Goal: Task Accomplishment & Management: Manage account settings

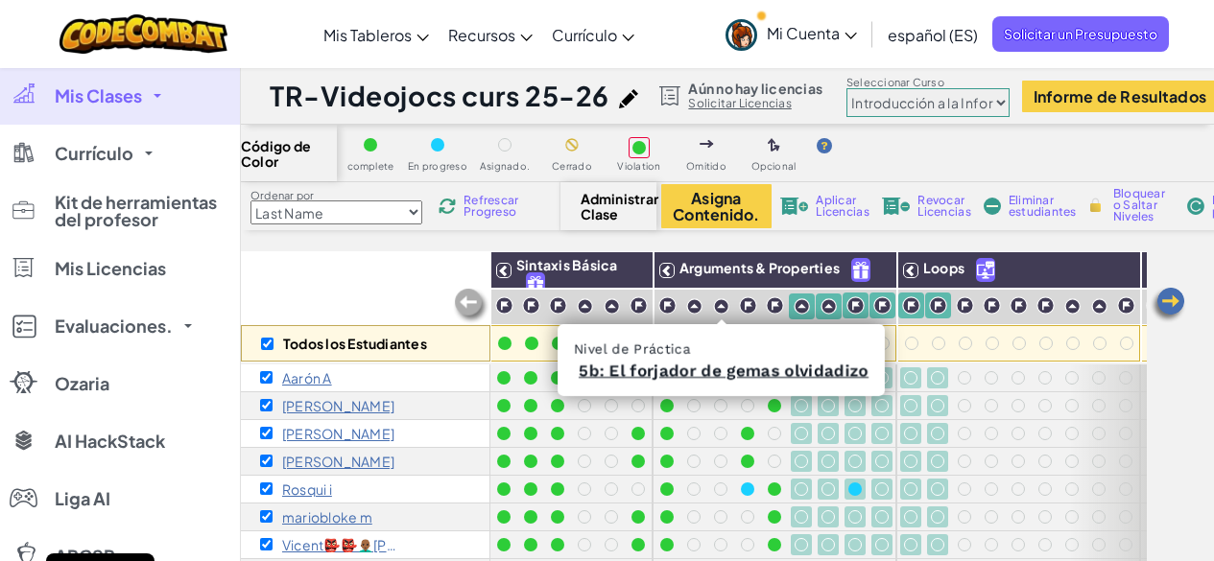
select select "560f1a9f22961295f9427742"
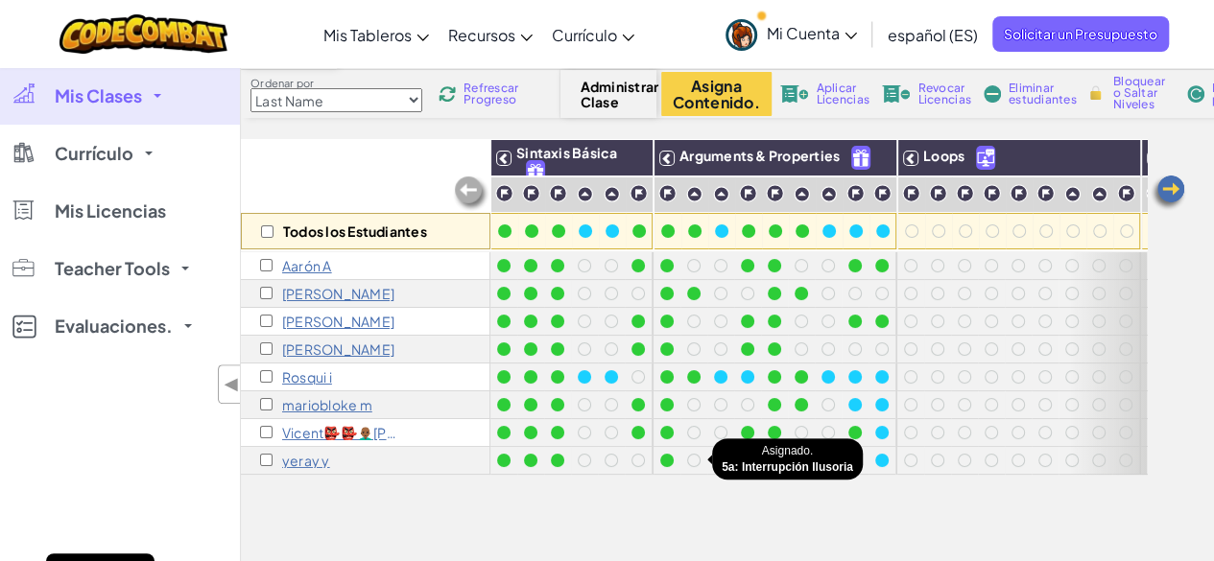
scroll to position [113, 0]
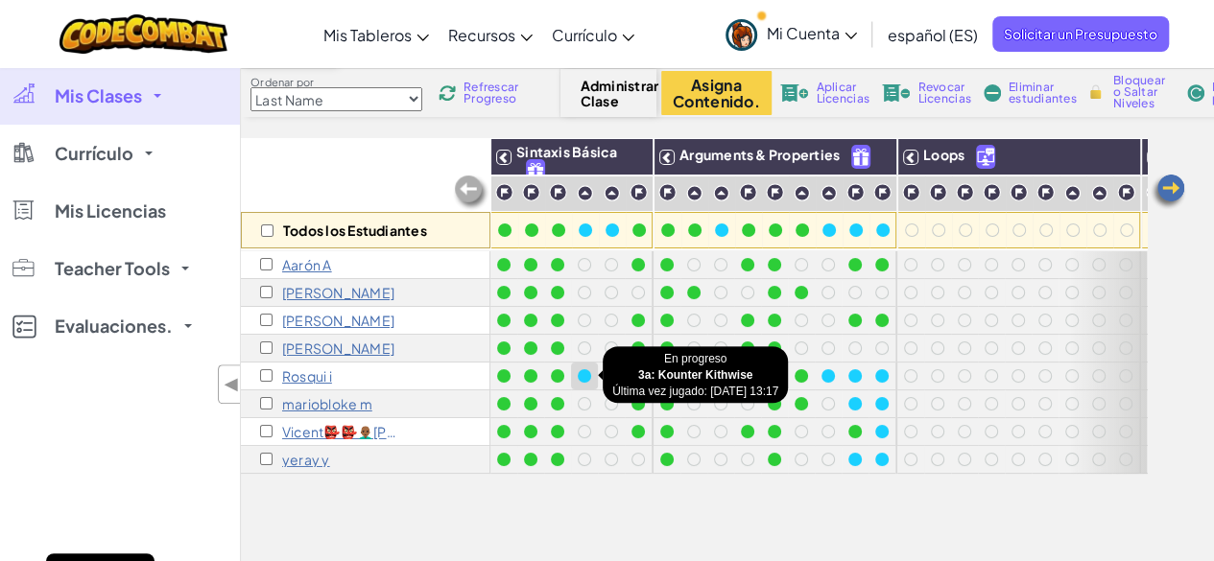
click at [582, 377] on div at bounding box center [584, 375] width 13 height 13
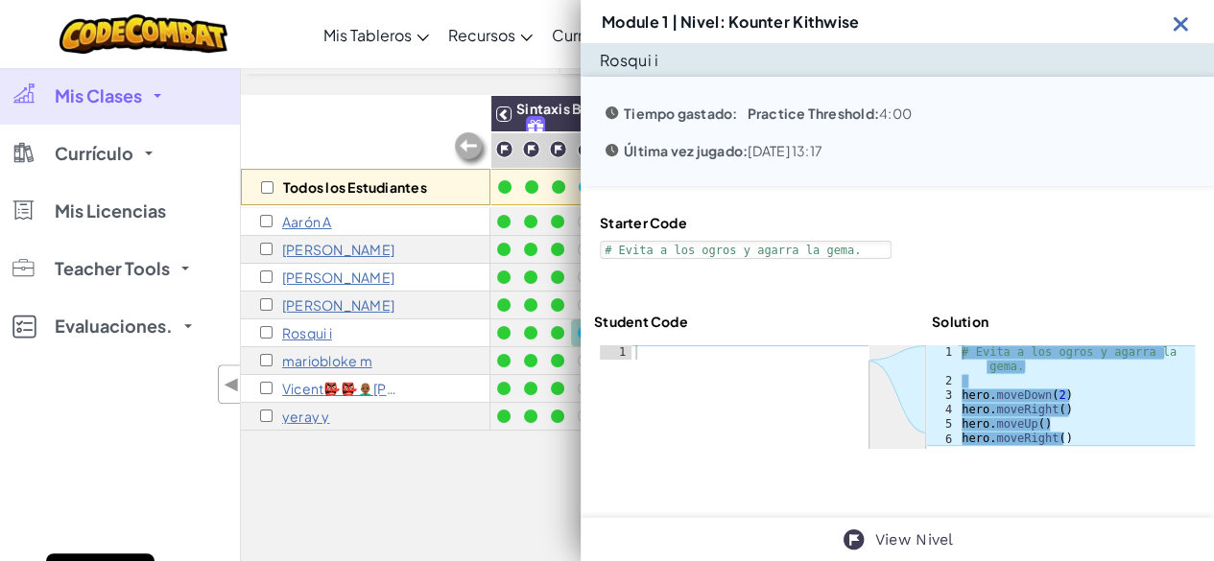
scroll to position [136, 0]
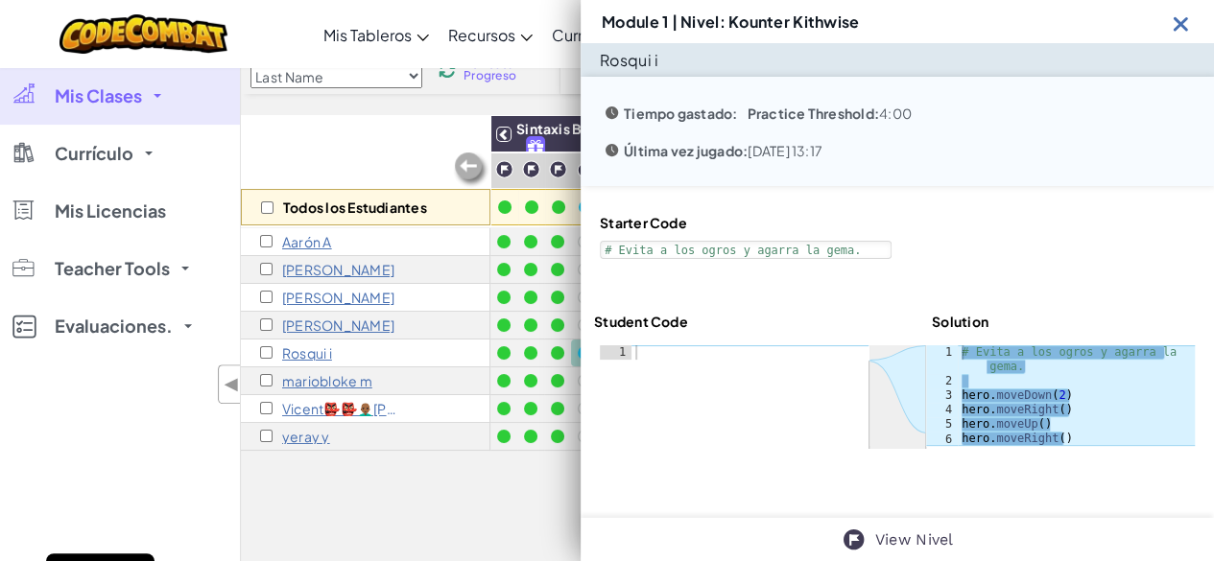
click at [1179, 14] on img at bounding box center [1181, 24] width 24 height 24
